Goal: Transaction & Acquisition: Obtain resource

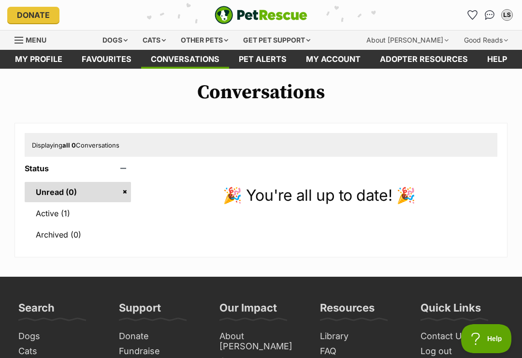
click at [68, 213] on link "Active (1)" at bounding box center [78, 213] width 106 height 20
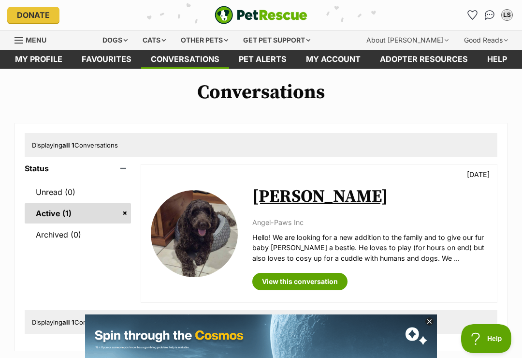
click at [131, 42] on div "Dogs" at bounding box center [115, 39] width 39 height 19
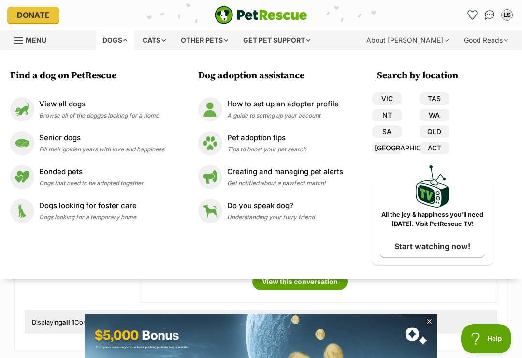
click at [91, 113] on span "Browse all of the doggos looking for a home" at bounding box center [99, 115] width 120 height 7
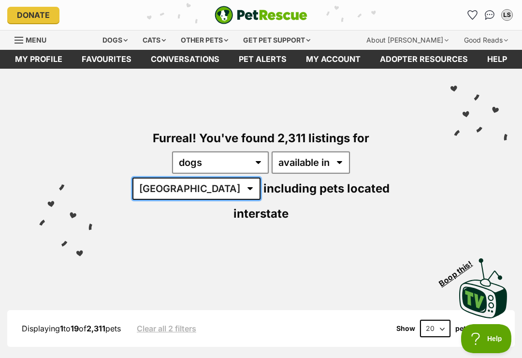
click at [261, 178] on select "Australia ACT NSW NT QLD SA TAS VIC WA" at bounding box center [197, 189] width 128 height 22
select select "WA"
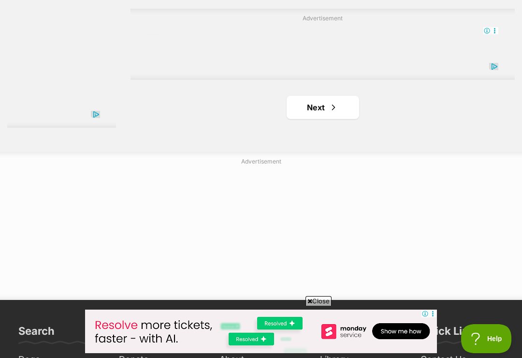
scroll to position [2136, 0]
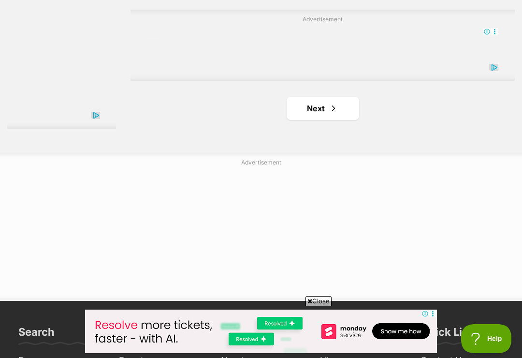
click at [315, 120] on link "Next" at bounding box center [323, 108] width 73 height 23
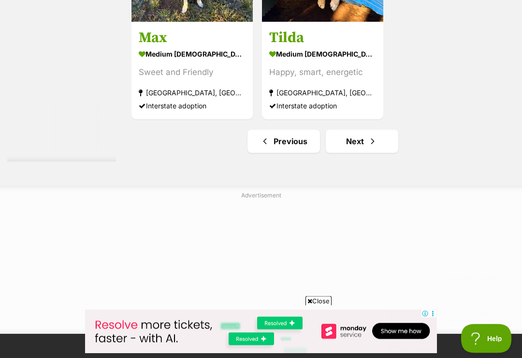
scroll to position [2116, 0]
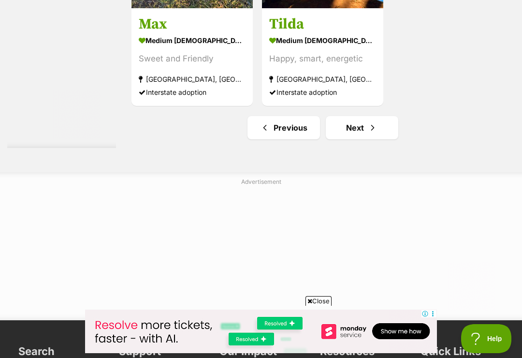
click at [363, 139] on link "Next" at bounding box center [362, 127] width 73 height 23
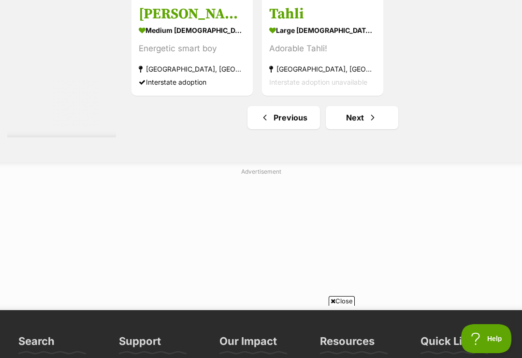
click at [348, 129] on link "Next" at bounding box center [362, 117] width 73 height 23
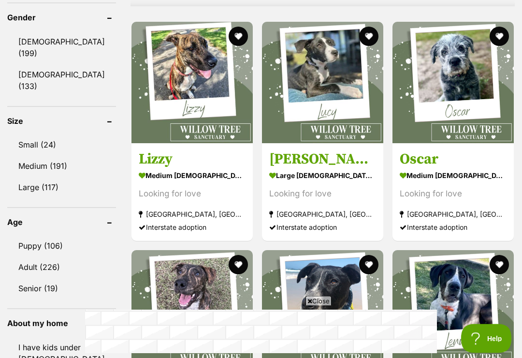
scroll to position [891, 0]
click at [465, 92] on img at bounding box center [453, 82] width 121 height 121
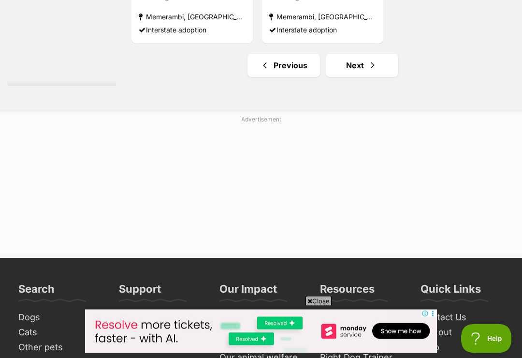
scroll to position [2179, 0]
click at [352, 77] on link "Next" at bounding box center [362, 65] width 73 height 23
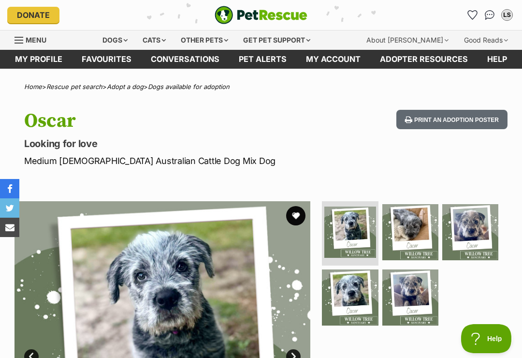
click at [411, 244] on img at bounding box center [411, 232] width 56 height 56
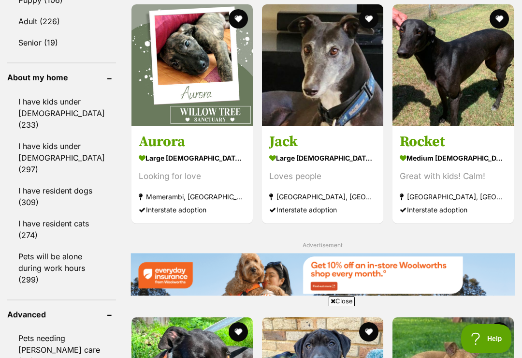
scroll to position [1136, 0]
